Goal: Connect with others: Connect with other users

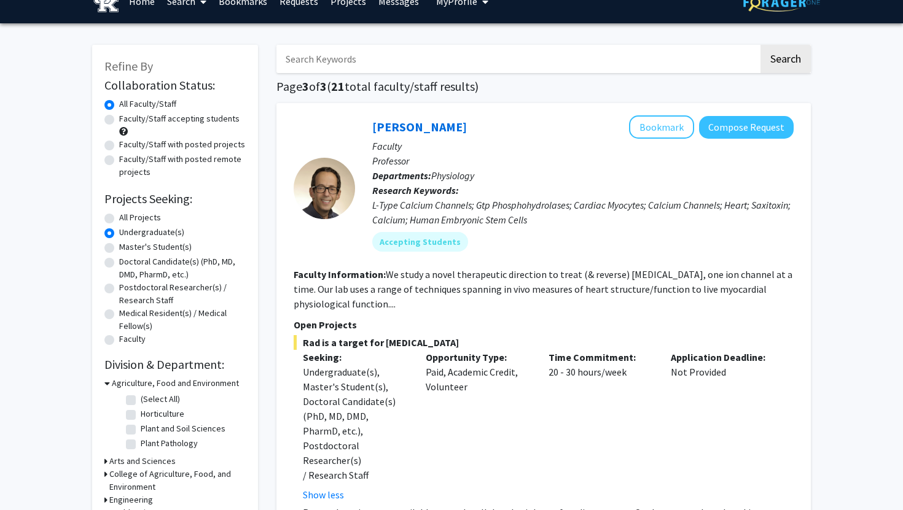
scroll to position [22, 0]
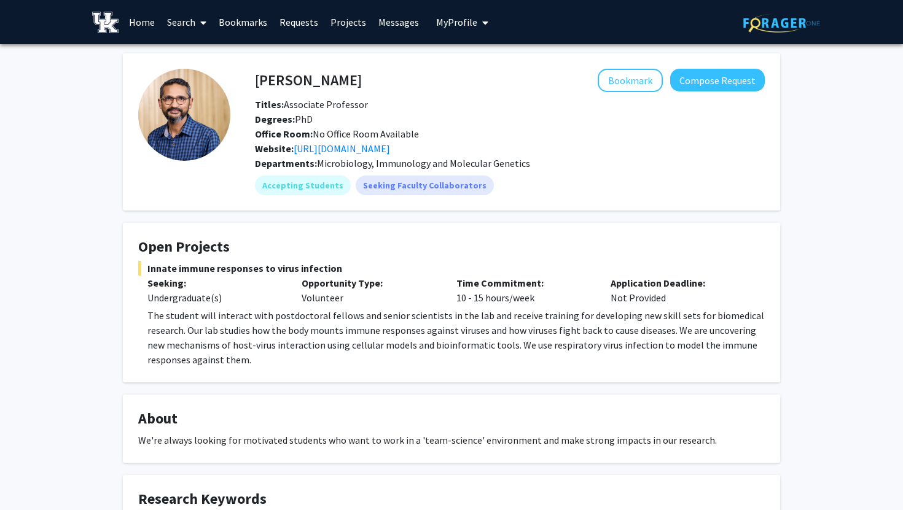
scroll to position [28, 0]
